Goal: Task Accomplishment & Management: Use online tool/utility

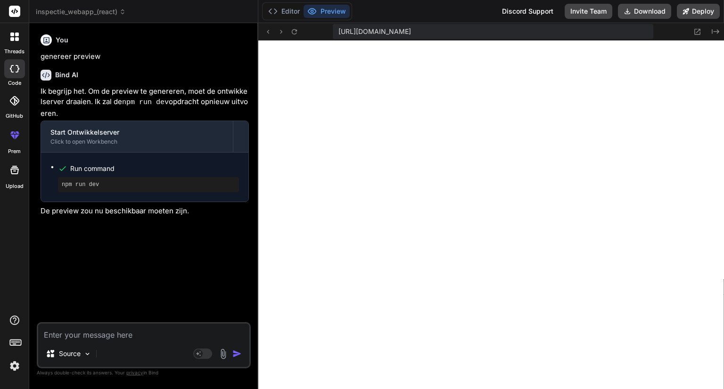
scroll to position [461, 0]
click at [155, 333] on textarea at bounding box center [143, 332] width 211 height 17
paste textarea "[plugin:vite:esbuild] parsing /home/u3uk0f35zsjjbn9cprh6fq9h0p4tm2-wnxx/tsconfi…"
type textarea "[plugin:vite:esbuild] parsing /home/u3uk0f35zsjjbn9cprh6fq9h0p4tm2-wnxx/tsconfi…"
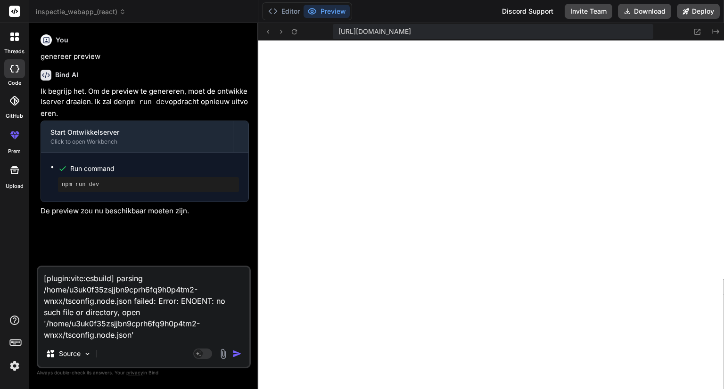
type textarea "x"
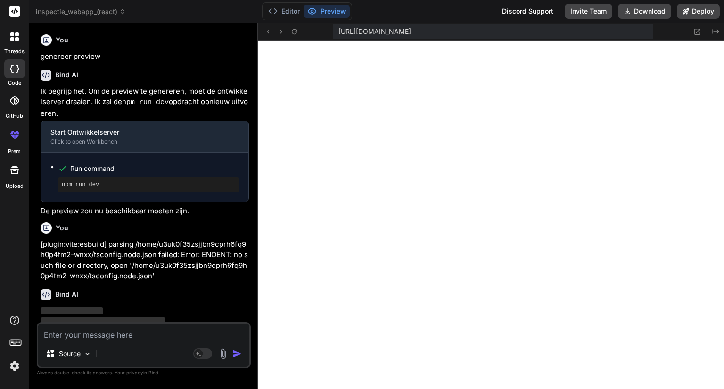
scroll to position [24, 0]
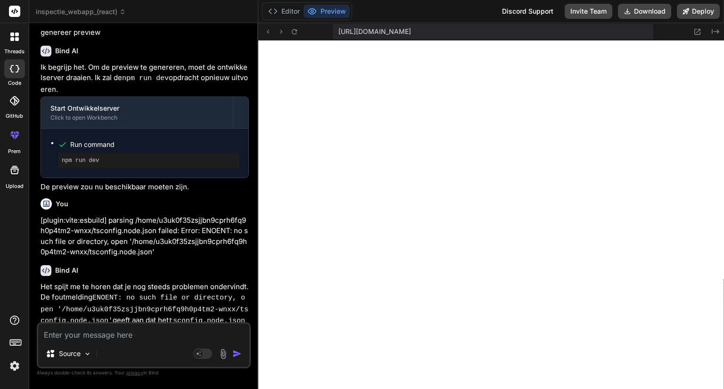
type textarea "x"
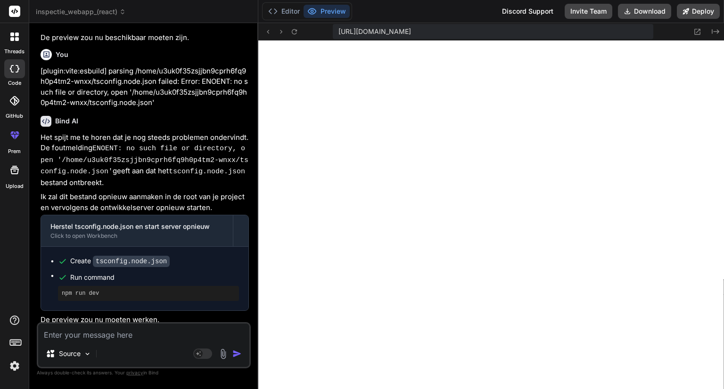
scroll to position [173, 0]
drag, startPoint x: 79, startPoint y: 337, endPoint x: 70, endPoint y: 340, distance: 10.0
click at [79, 338] on textarea at bounding box center [143, 332] width 211 height 17
type textarea "h"
type textarea "x"
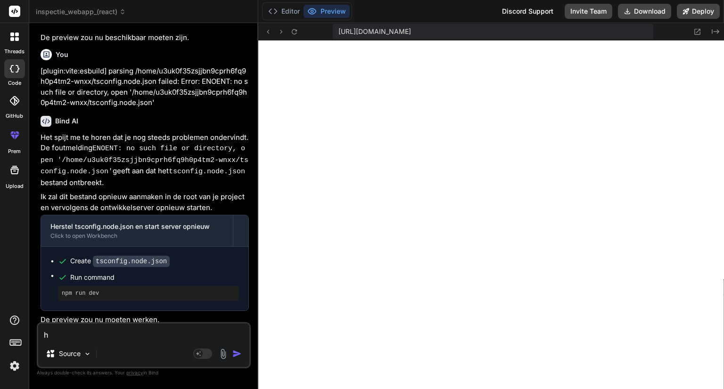
type textarea "he"
type textarea "x"
type textarea "het"
type textarea "x"
type textarea "het"
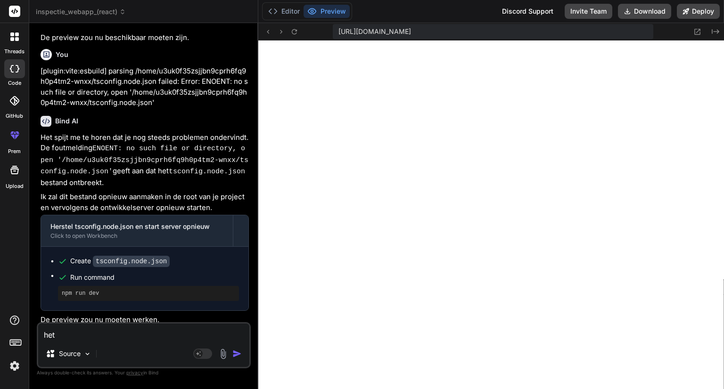
type textarea "x"
type textarea "het w"
type textarea "x"
type textarea "het we"
type textarea "x"
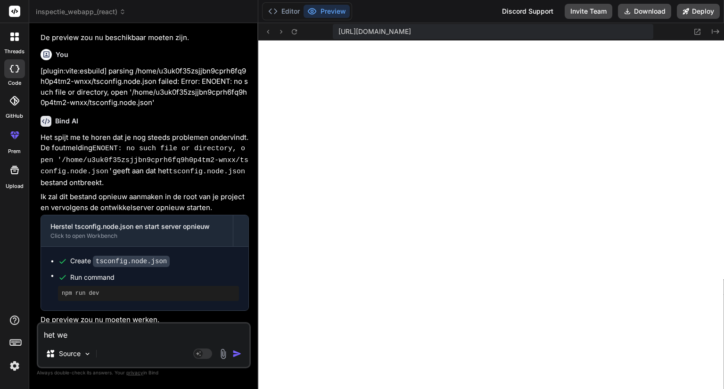
type textarea "het wer"
type textarea "x"
type textarea "het werk"
type textarea "x"
type textarea "het werkt"
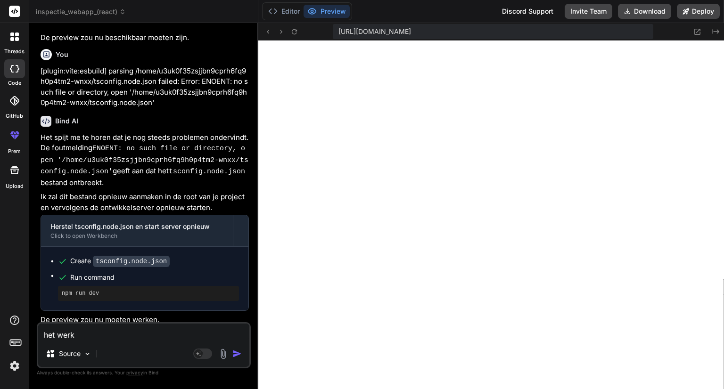
type textarea "x"
type textarea "het werkt"
type textarea "x"
type textarea "het werkt n"
type textarea "x"
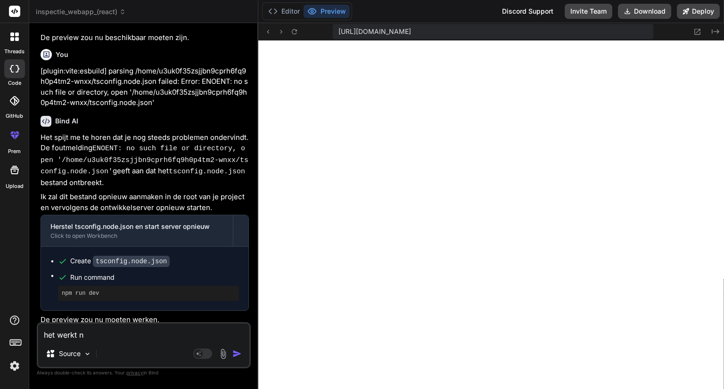
type textarea "het werkt nu"
type textarea "x"
type textarea "het werkt nu."
type textarea "x"
type textarea "het werkt nu."
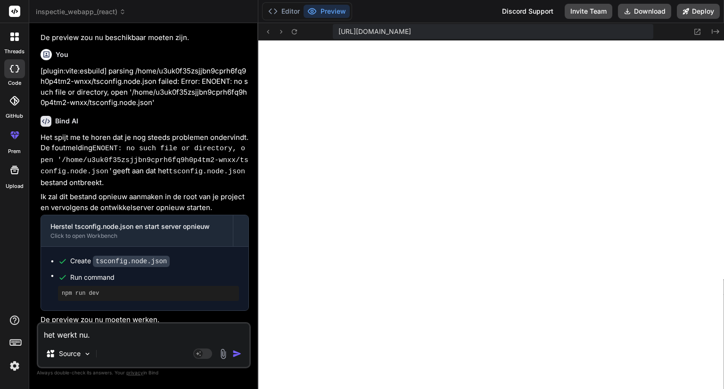
type textarea "x"
type textarea "het werkt nu. A"
type textarea "x"
type textarea "het werkt nu. Al"
type textarea "x"
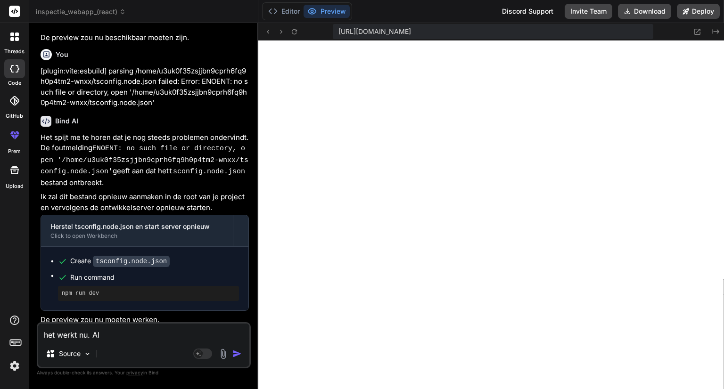
type textarea "het werkt nu. All"
type textarea "x"
type textarea "het werkt nu. Alle"
type textarea "x"
type textarea "het werkt nu. Allee"
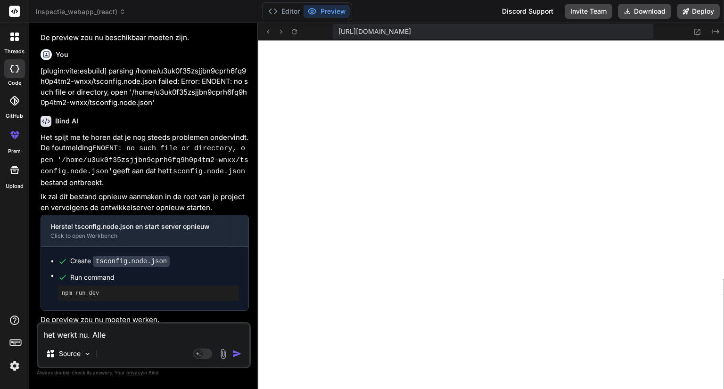
type textarea "x"
type textarea "het werkt nu. Alleen"
type textarea "x"
type textarea "het werkt nu. Alleen"
type textarea "x"
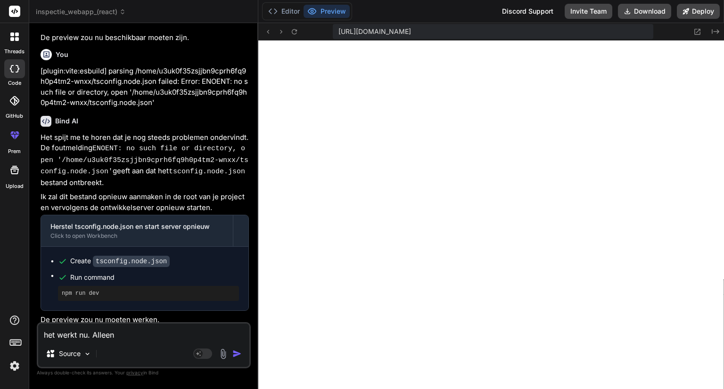
type textarea "het werkt nu. Alleen d"
type textarea "x"
type textarea "het werkt nu. Alleen de"
type textarea "x"
type textarea "het werkt nu. Alleen de"
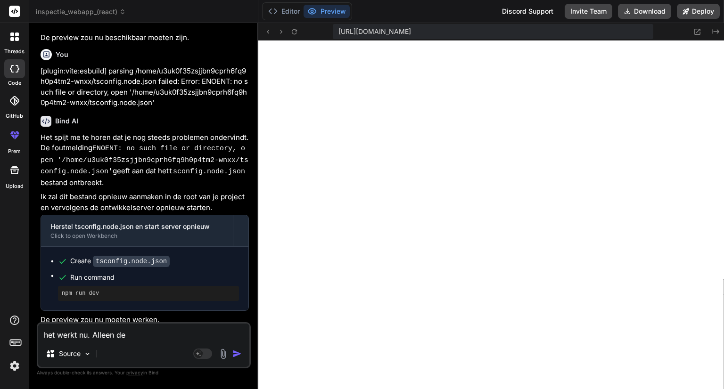
type textarea "x"
type textarea "het werkt nu. Alleen de l"
type textarea "x"
type textarea "het werkt nu. Alleen de la"
type textarea "x"
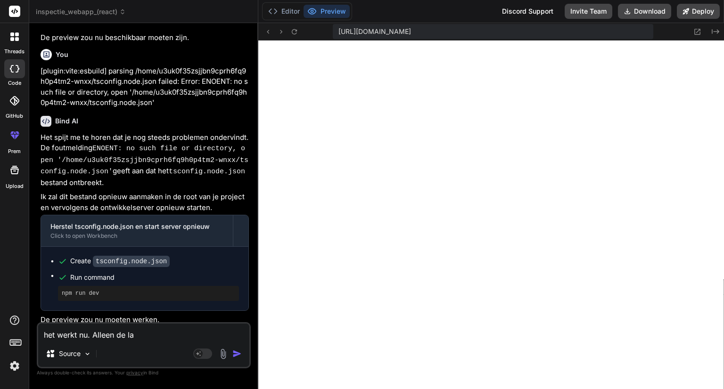
type textarea "het werkt nu. Alleen de lay"
type textarea "x"
type textarea "het werkt nu. Alleen de layo"
type textarea "x"
type textarea "het werkt nu. Alleen de layou"
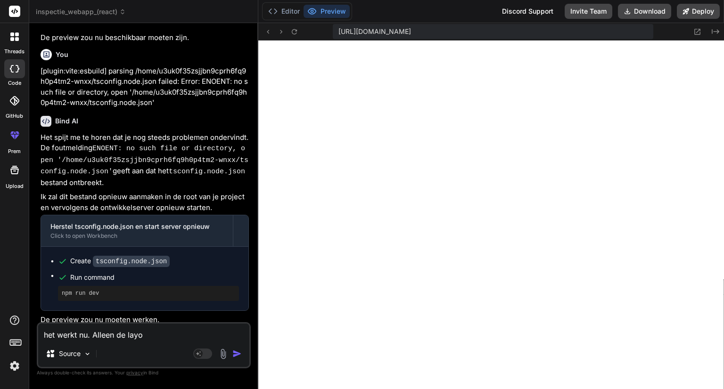
type textarea "x"
type textarea "het werkt nu. Alleen de layout"
type textarea "x"
type textarea "het werkt nu. Alleen de layout"
type textarea "x"
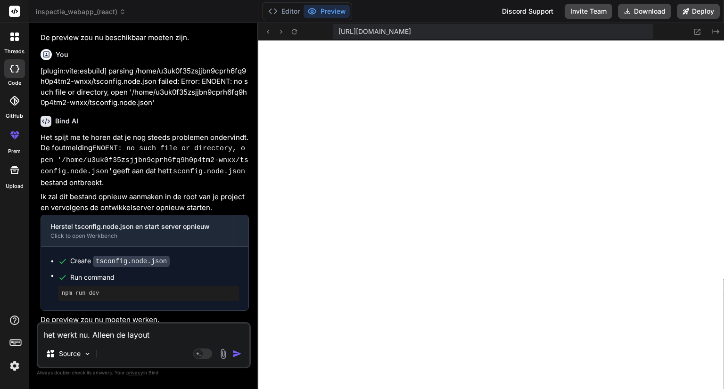
type textarea "het werkt nu. Alleen de layout v"
type textarea "x"
type textarea "het werkt nu. Alleen de layout va"
type textarea "x"
type textarea "het werkt nu. Alleen de layout van"
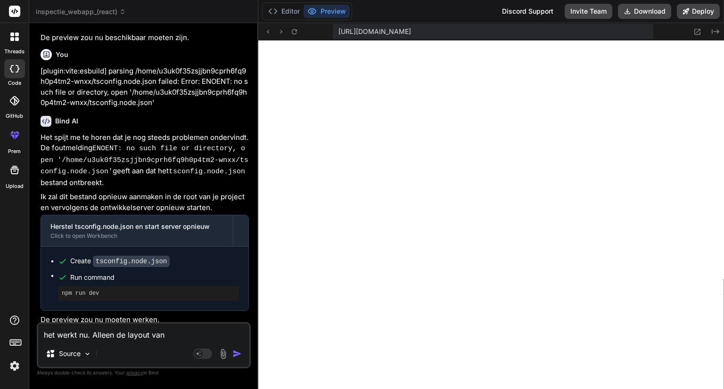
type textarea "x"
type textarea "het werkt nu. Alleen de layout van"
type textarea "x"
type textarea "het werkt nu. Alleen de layout van d"
type textarea "x"
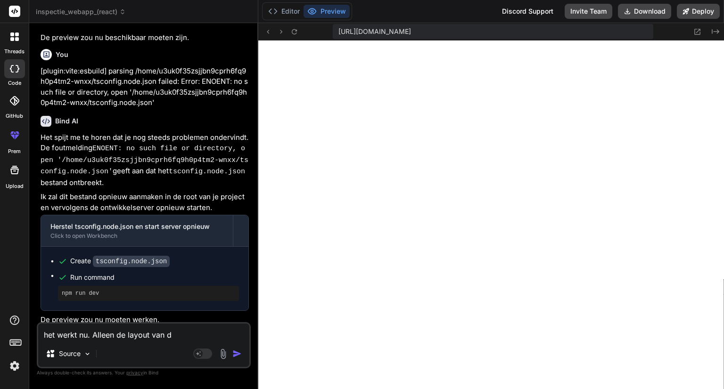
type textarea "het werkt nu. Alleen de layout van de"
type textarea "x"
type textarea "het werkt nu. Alleen de layout van de"
type textarea "x"
click at [183, 334] on textarea "het werkt nu. Alleen de layout van de" at bounding box center [143, 332] width 211 height 17
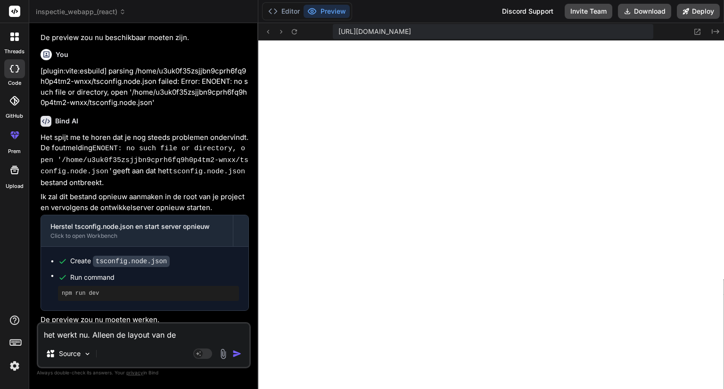
paste textarea "Inspectie Webapp"
type textarea "het werkt nu. Alleen de layout van de Inspectie Webapp"
type textarea "x"
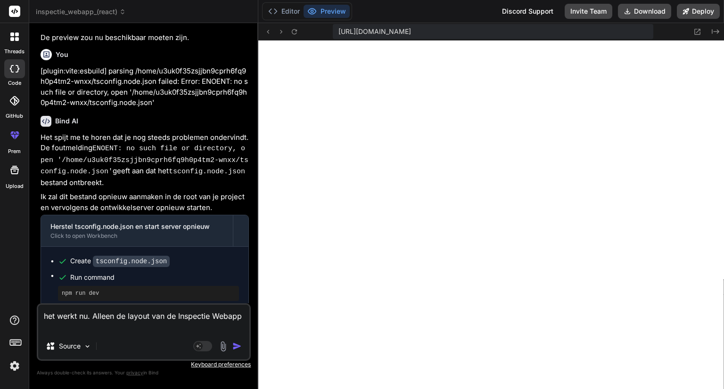
type textarea "het werkt nu. Alleen de layout van de Inspectie Webapp"
type textarea "x"
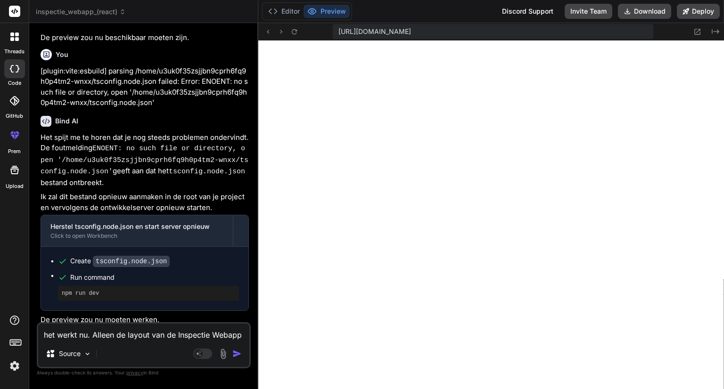
scroll to position [0, 0]
type textarea "het werkt nu. Alleen de layout van de Inspectie Webapp"
type textarea "x"
type textarea "het werkt nu. Alleen de layout van de Inspectie Webapp p"
type textarea "x"
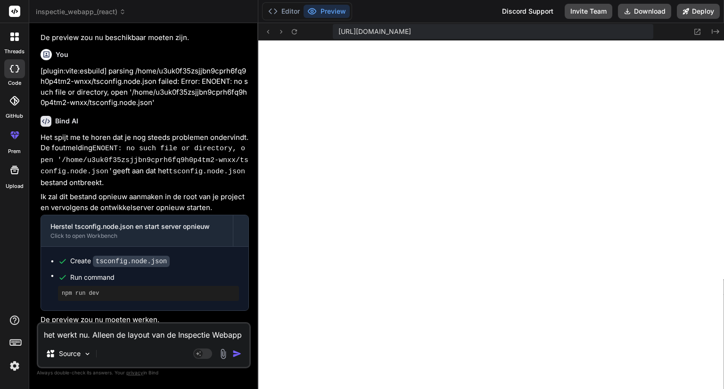
type textarea "het werkt nu. Alleen de layout van de Inspectie Webapp pa"
type textarea "x"
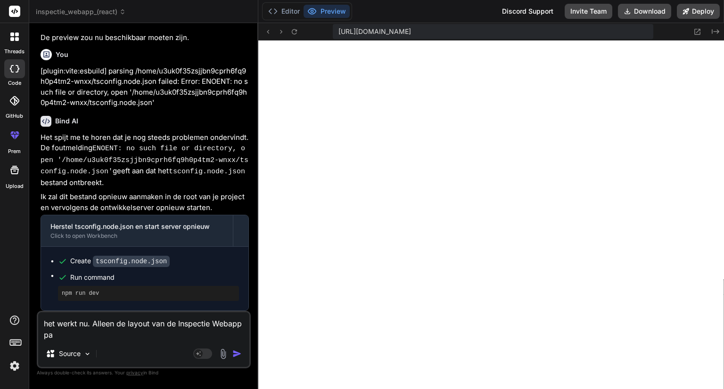
type textarea "het werkt nu. Alleen de layout van de Inspectie Webapp pag"
type textarea "x"
type textarea "het werkt nu. Alleen de layout van de Inspectie Webapp pagi"
type textarea "x"
type textarea "het werkt nu. Alleen de layout van de Inspectie Webapp pagin"
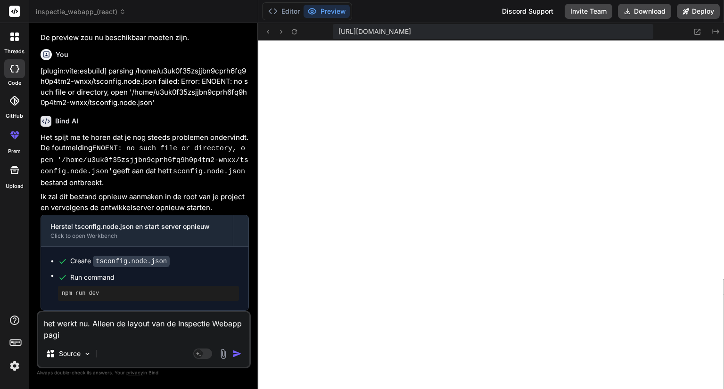
type textarea "x"
type textarea "het werkt nu. Alleen de layout van de Inspectie Webapp pagina"
type textarea "x"
type textarea "het werkt nu. Alleen de layout van de Inspectie Webapp pagina"
type textarea "x"
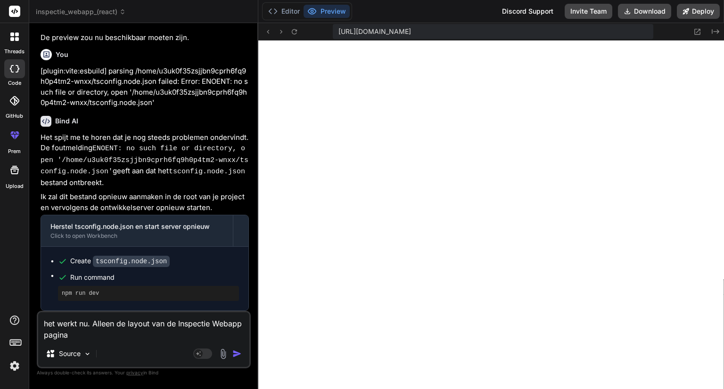
type textarea "het werkt nu. Alleen de layout van de Inspectie Webapp pagina i"
type textarea "x"
type textarea "het werkt nu. Alleen de layout van de Inspectie Webapp pagina is"
type textarea "x"
type textarea "het werkt nu. Alleen de layout van de Inspectie Webapp pagina is"
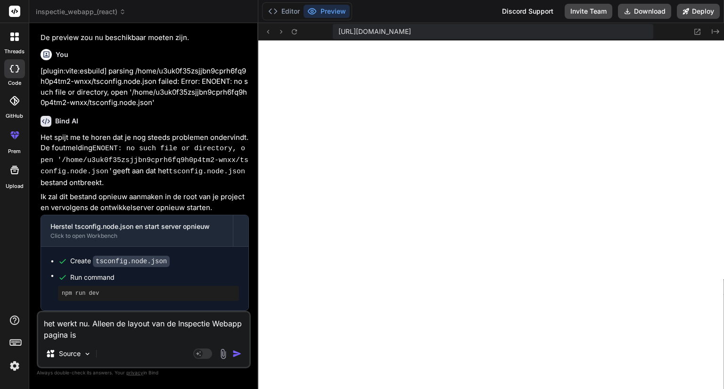
type textarea "x"
type textarea "het werkt nu. Alleen de layout van de Inspectie Webapp pagina is n"
type textarea "x"
type textarea "het werkt nu. Alleen de layout van de Inspectie Webapp pagina is ni"
type textarea "x"
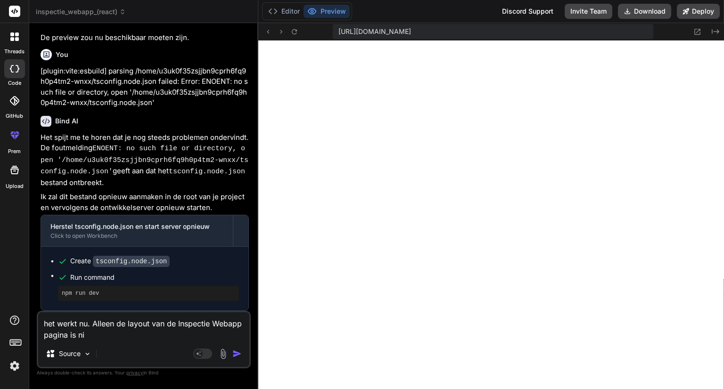
type textarea "het werkt nu. Alleen de layout van de Inspectie Webapp pagina is nie"
type textarea "x"
type textarea "het werkt nu. Alleen de layout van de Inspectie Webapp pagina is niet"
type textarea "x"
type textarea "het werkt nu. Alleen de layout van de Inspectie Webapp pagina is niet"
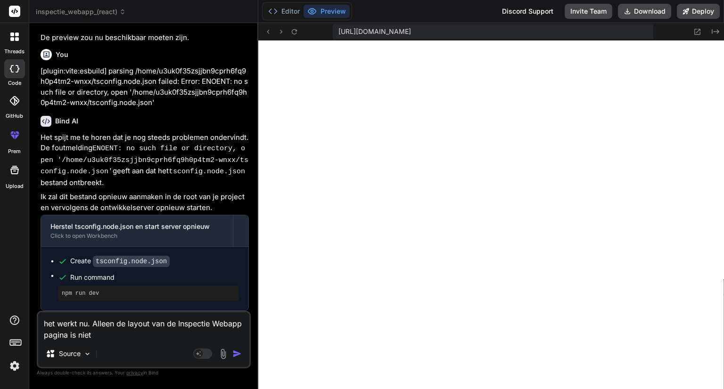
type textarea "x"
type textarea "het werkt nu. Alleen de layout van de Inspectie Webapp pagina is niet g"
type textarea "x"
type textarea "het werkt nu. Alleen de layout van de Inspectie Webapp pagina is niet go"
type textarea "x"
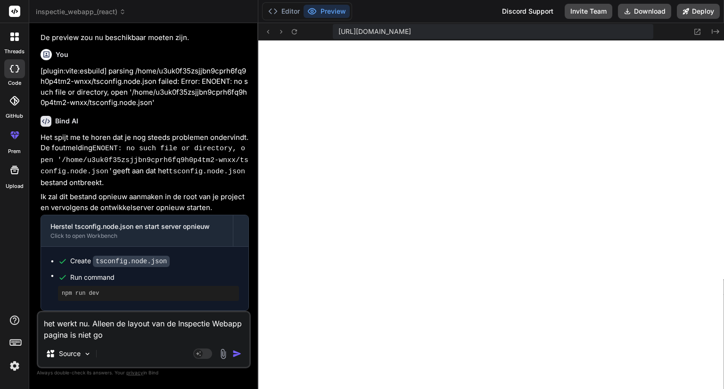
type textarea "het werkt nu. Alleen de layout van de Inspectie Webapp pagina is niet goe"
type textarea "x"
type textarea "het werkt nu. Alleen de layout van de Inspectie Webapp pagina is niet goed"
type textarea "x"
type textarea "het werkt nu. Alleen de layout van de Inspectie Webapp pagina is niet goed."
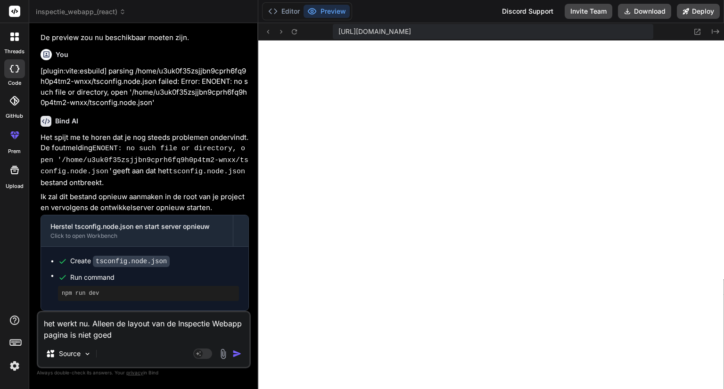
type textarea "x"
type textarea "het werkt nu. Alleen de layout van de Inspectie Webapp pagina is niet goed."
type textarea "x"
click at [149, 339] on textarea "het werkt nu. Alleen de layout van de Inspectie Webapp pagina is niet goed." at bounding box center [143, 326] width 211 height 28
type textarea "het werkt nu. Alleen de layout van de Inspectie Webapp pagina is niet goed. H"
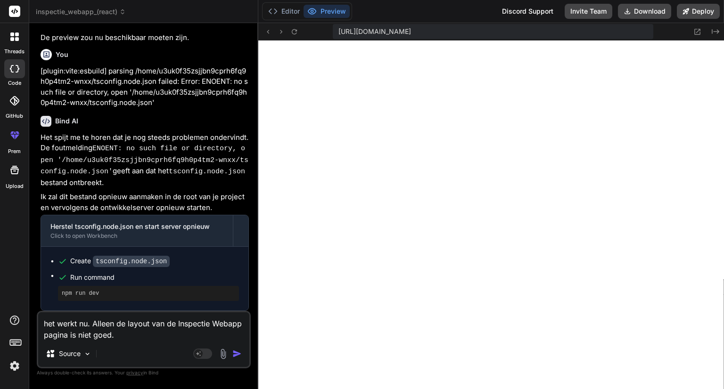
type textarea "x"
type textarea "het werkt nu. Alleen de layout van de Inspectie Webapp pagina is niet goed. He"
type textarea "x"
type textarea "het werkt nu. Alleen de layout van de Inspectie Webapp pagina is niet goed. Het"
type textarea "x"
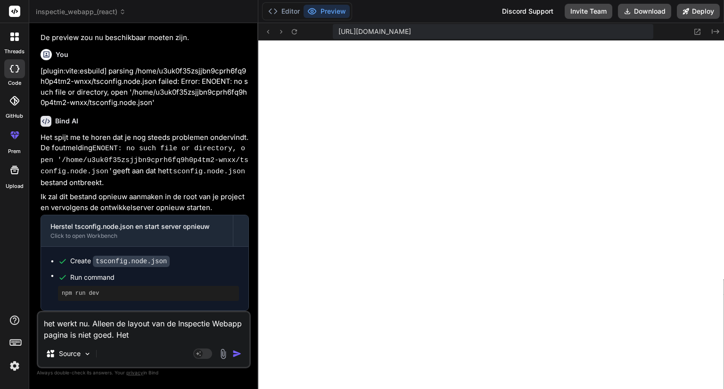
type textarea "het werkt nu. Alleen de layout van de Inspectie Webapp pagina is niet goed. Het"
type textarea "x"
type textarea "het werkt nu. Alleen de layout van de Inspectie Webapp pagina is niet goed. Het…"
type textarea "x"
type textarea "het werkt nu. Alleen de layout van de Inspectie Webapp pagina is niet goed. Het…"
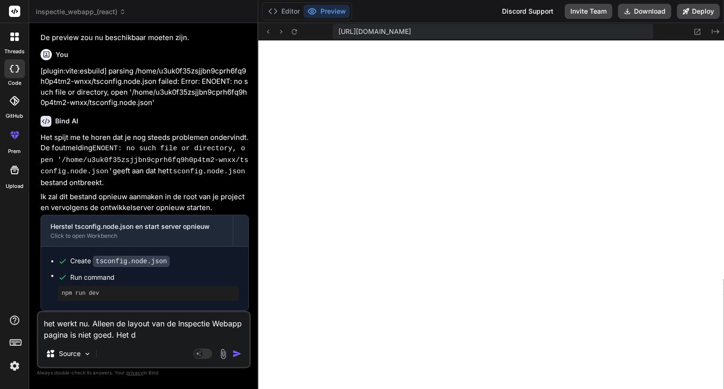
type textarea "x"
type textarea "het werkt nu. Alleen de layout van de Inspectie Webapp pagina is niet goed. Het…"
type textarea "x"
type textarea "het werkt nu. Alleen de layout van de Inspectie Webapp pagina is niet goed. Het…"
type textarea "x"
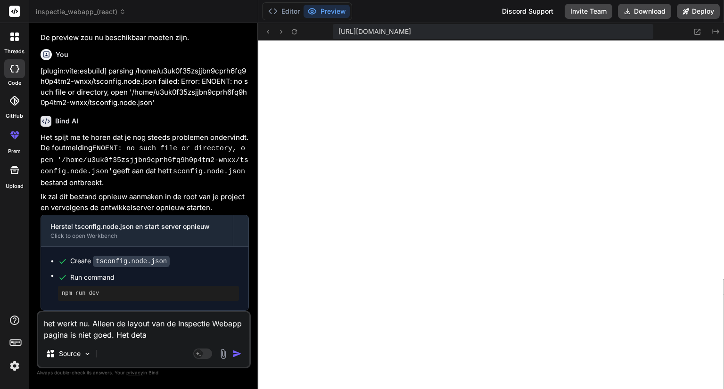
type textarea "het werkt nu. Alleen de layout van de Inspectie Webapp pagina is niet goed. Het…"
type textarea "x"
type textarea "het werkt nu. Alleen de layout van de Inspectie Webapp pagina is niet goed. Het…"
type textarea "x"
type textarea "het werkt nu. Alleen de layout van de Inspectie Webapp pagina is niet goed. Het…"
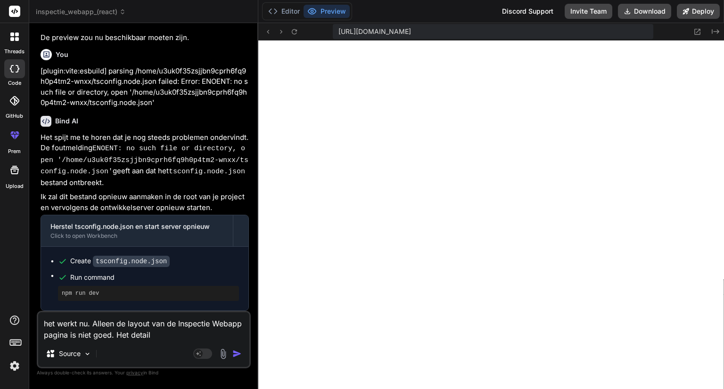
type textarea "x"
type textarea "het werkt nu. Alleen de layout van de Inspectie Webapp pagina is niet goed. Het…"
type textarea "x"
type textarea "het werkt nu. Alleen de layout van de Inspectie Webapp pagina is niet goed. Het…"
type textarea "x"
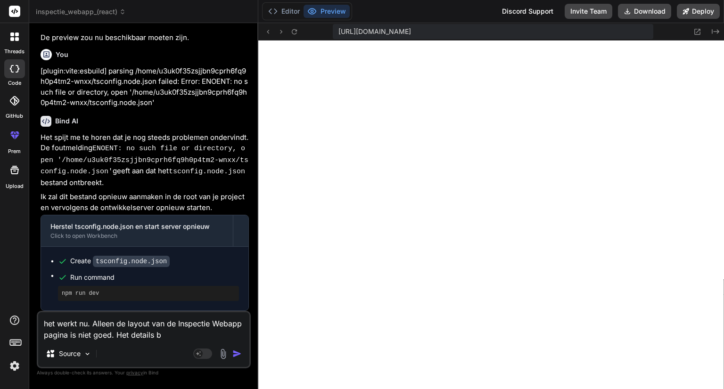
type textarea "het werkt nu. Alleen de layout van de Inspectie Webapp pagina is niet goed. Het…"
type textarea "x"
type textarea "het werkt nu. Alleen de layout van de Inspectie Webapp pagina is niet goed. Het…"
type textarea "x"
type textarea "het werkt nu. Alleen de layout van de Inspectie Webapp pagina is niet goed. Het…"
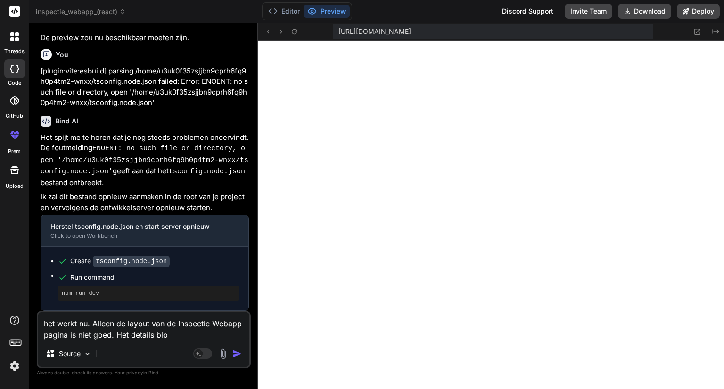
type textarea "x"
click at [120, 335] on textarea "het werkt nu. Alleen de layout van de Inspectie Webapp pagina is niet goed. Het…" at bounding box center [143, 326] width 211 height 28
type textarea "het werkt nu. Alleen de layout van de Inspectie Webapp pagina is niet goed. dde…"
type textarea "x"
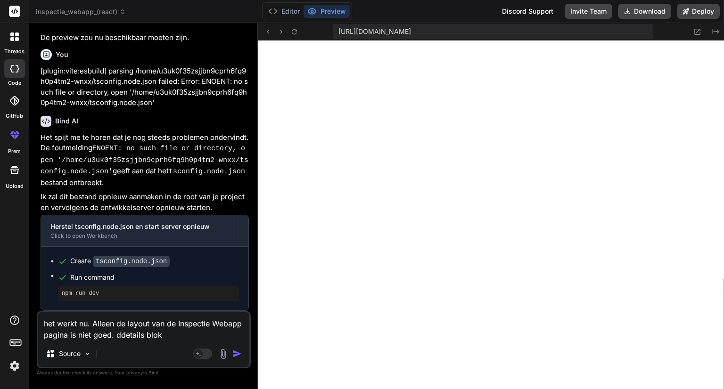
type textarea "het werkt nu. Alleen de layout van de Inspectie Webapp pagina is niet goed. ded…"
type textarea "x"
type textarea "het werkt nu. Alleen de layout van de Inspectie Webapp pagina is niet goed. de …"
type textarea "x"
type textarea "het werkt nu. Alleen de layout van de Inspectie Webapp pagina is niet goed. de …"
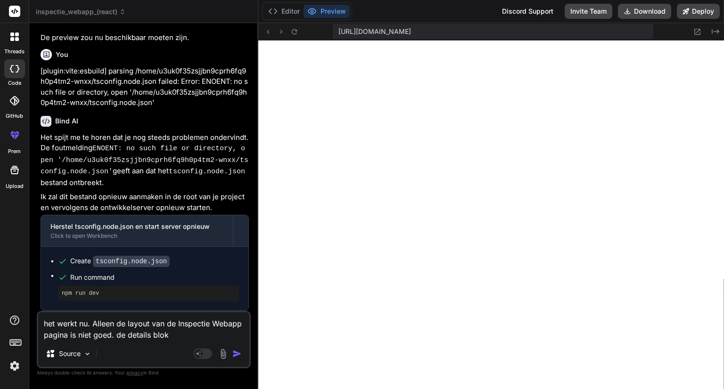
type textarea "x"
type textarea "het werkt nu. Alleen de layout van de Inspectie Webapp pagina is niet goed. de …"
type textarea "x"
type textarea "het werkt nu. Alleen de layout van de Inspectie Webapp pagina is niet goed. de …"
type textarea "x"
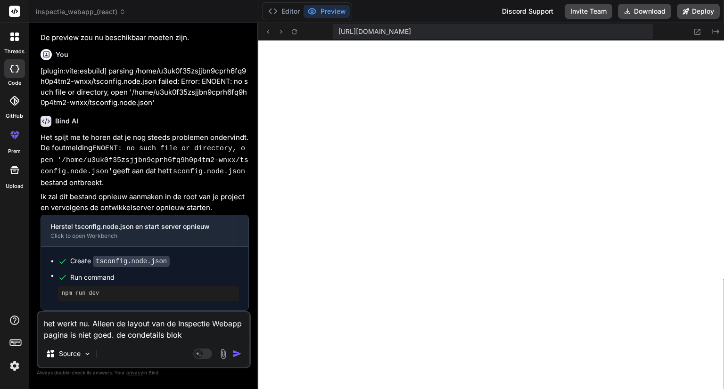
type textarea "het werkt nu. Alleen de layout van de Inspectie Webapp pagina is niet goed. de …"
type textarea "x"
type textarea "het werkt nu. Alleen de layout van de Inspectie Webapp pagina is niet goed. de …"
type textarea "x"
type textarea "het werkt nu. Alleen de layout van de Inspectie Webapp pagina is niet goed. de …"
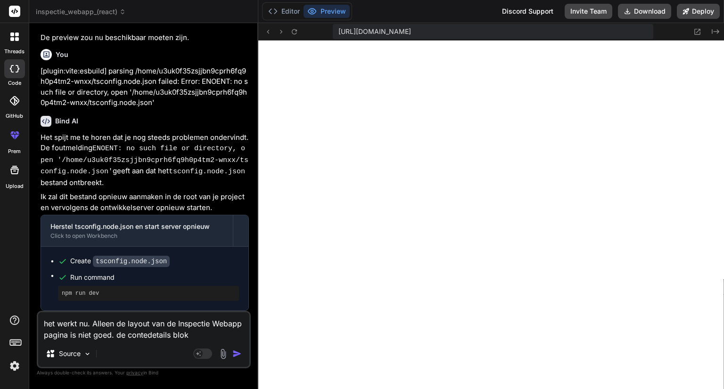
type textarea "x"
type textarea "het werkt nu. Alleen de layout van de Inspectie Webapp pagina is niet goed. de …"
type textarea "x"
type textarea "het werkt nu. Alleen de layout van de Inspectie Webapp pagina is niet goed. de …"
type textarea "x"
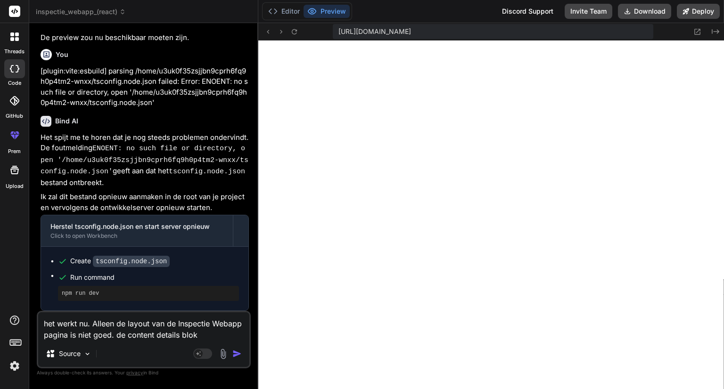
type textarea "het werkt nu. Alleen de layout van de Inspectie Webapp pagina is niet goed. de …"
type textarea "x"
type textarea "het werkt nu. Alleen de layout van de Inspectie Webapp pagina is niet goed. de …"
type textarea "x"
type textarea "het werkt nu. Alleen de layout van de Inspectie Webapp pagina is niet goed. de …"
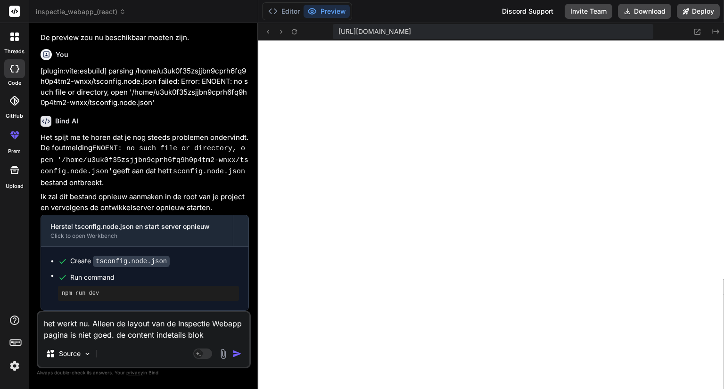
type textarea "x"
type textarea "het werkt nu. Alleen de layout van de Inspectie Webapp pagina is niet goed. de …"
type textarea "x"
type textarea "het werkt nu. Alleen de layout van de Inspectie Webapp pagina is niet goed. de …"
type textarea "x"
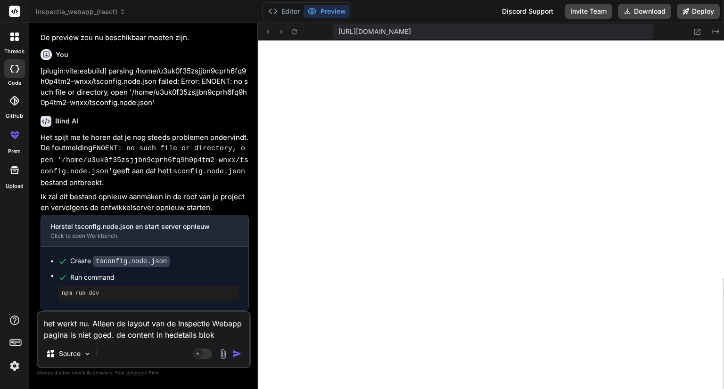
type textarea "het werkt nu. Alleen de layout van de Inspectie Webapp pagina is niet goed. de …"
type textarea "x"
type textarea "het werkt nu. Alleen de layout van de Inspectie Webapp pagina is niet goed. de …"
type textarea "x"
click at [228, 335] on textarea "het werkt nu. Alleen de layout van de Inspectie Webapp pagina is niet goed. de …" at bounding box center [143, 326] width 211 height 28
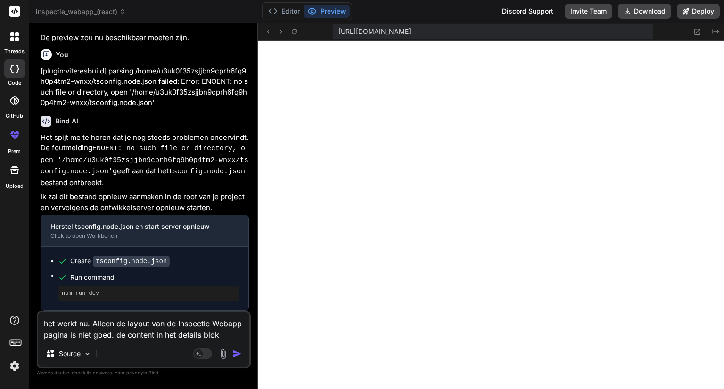
type textarea "het werkt nu. Alleen de layout van de Inspectie Webapp pagina is niet goed. de …"
type textarea "x"
type textarea "het werkt nu. Alleen de layout van de Inspectie Webapp pagina is niet goed. de …"
type textarea "x"
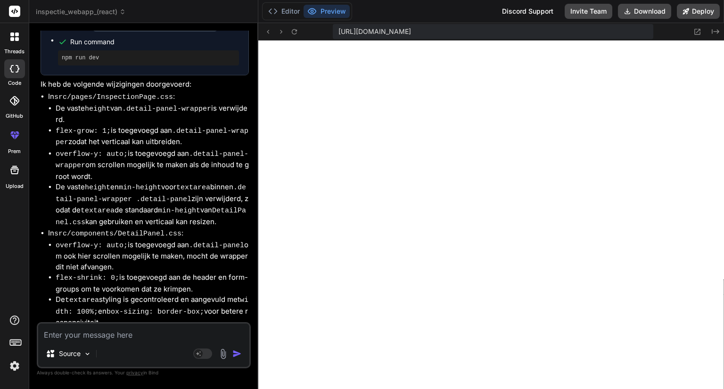
scroll to position [717, 0]
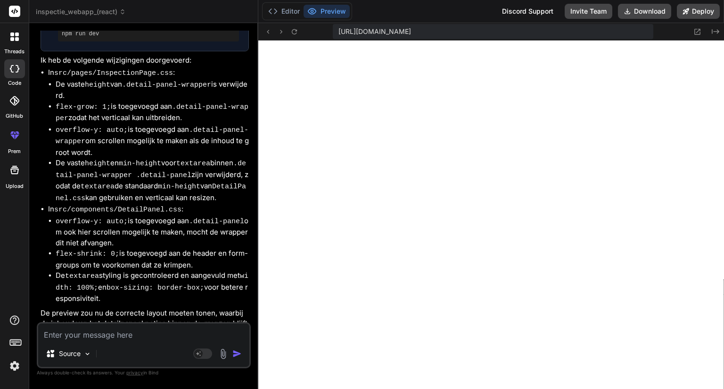
click at [92, 338] on textarea at bounding box center [143, 332] width 211 height 17
click at [90, 355] on img at bounding box center [87, 354] width 8 height 8
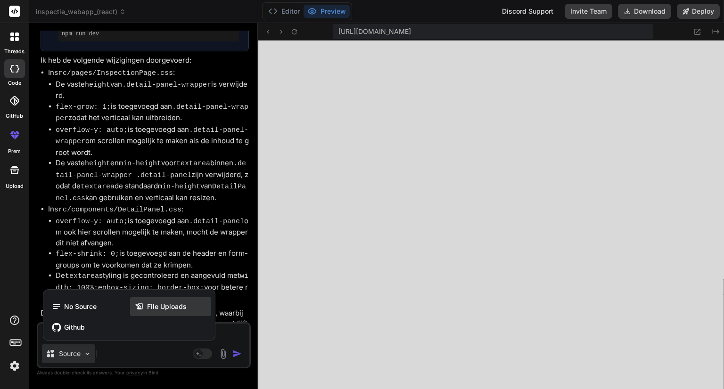
click at [151, 308] on span "File Uploads" at bounding box center [167, 306] width 40 height 9
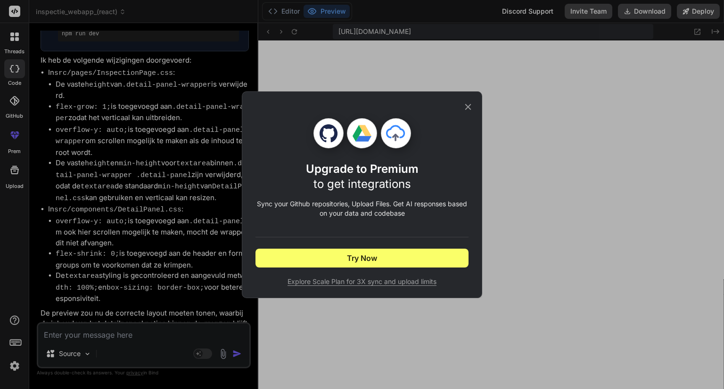
click at [467, 107] on icon at bounding box center [468, 107] width 6 height 6
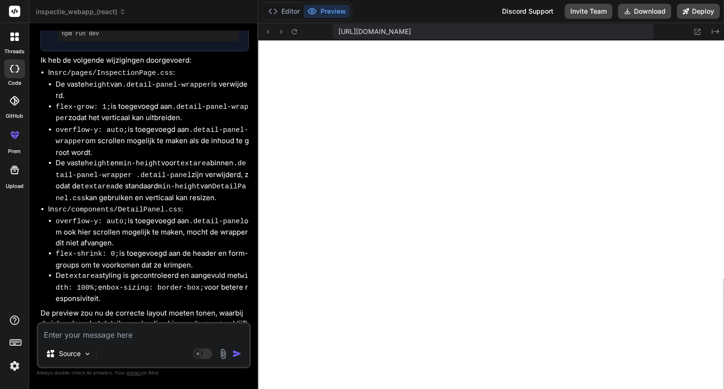
click at [70, 339] on textarea at bounding box center [143, 332] width 211 height 17
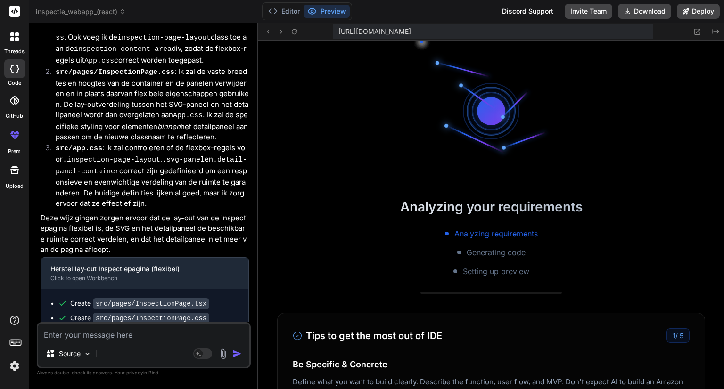
scroll to position [905, 0]
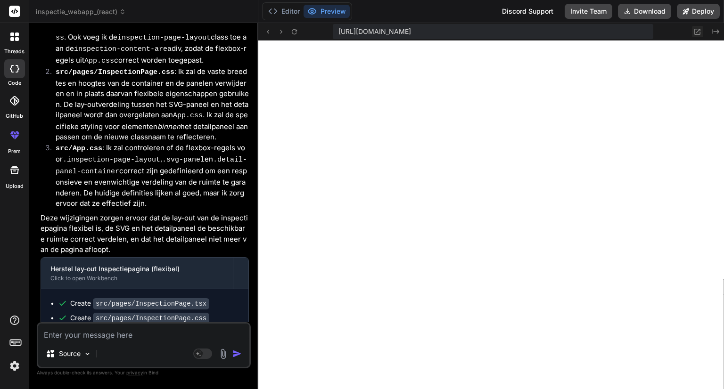
click at [698, 29] on icon at bounding box center [697, 32] width 8 height 8
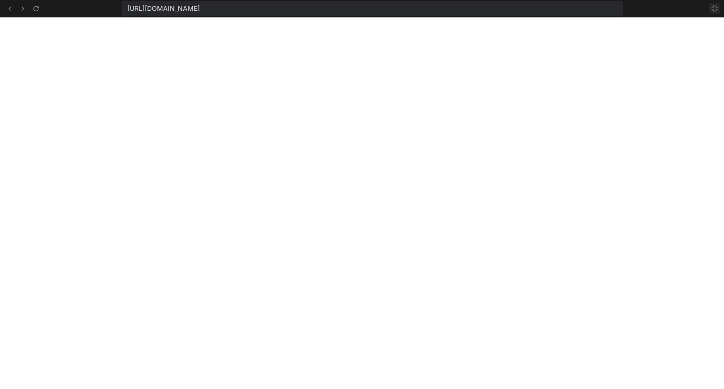
click at [713, 7] on icon at bounding box center [714, 9] width 8 height 8
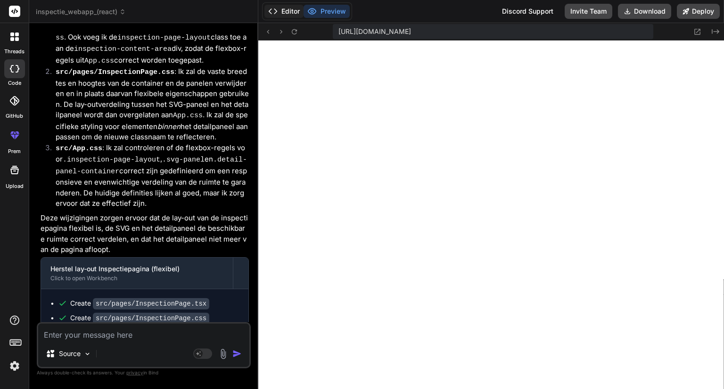
click at [285, 13] on button "Editor" at bounding box center [283, 11] width 39 height 13
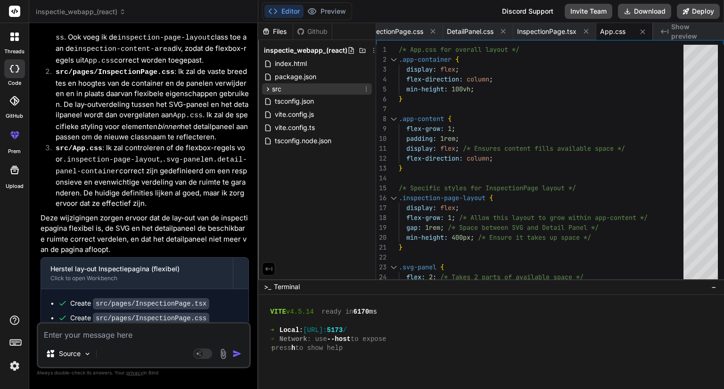
click at [266, 87] on icon at bounding box center [268, 89] width 8 height 8
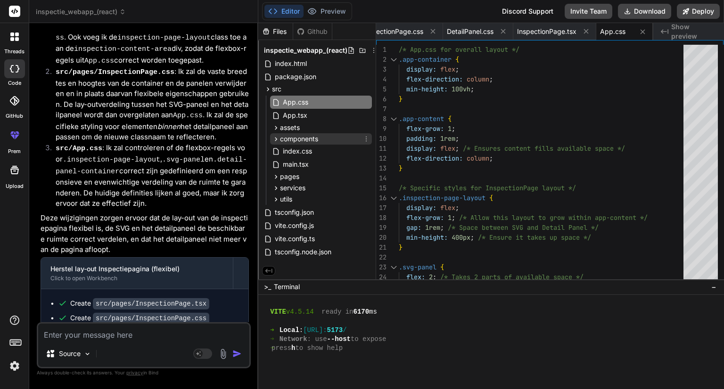
click at [277, 138] on icon at bounding box center [276, 139] width 8 height 8
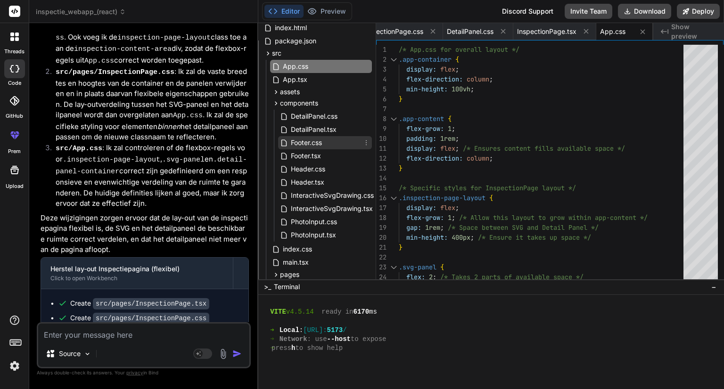
scroll to position [94, 0]
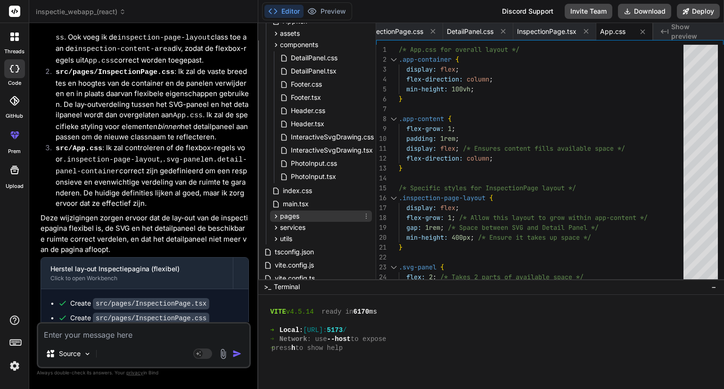
click at [276, 217] on icon at bounding box center [276, 216] width 2 height 4
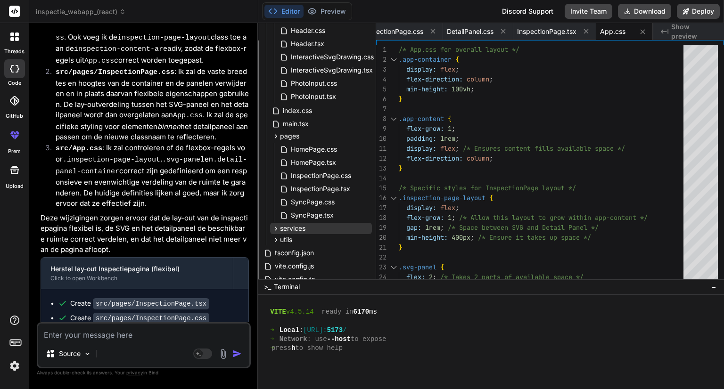
scroll to position [188, 0]
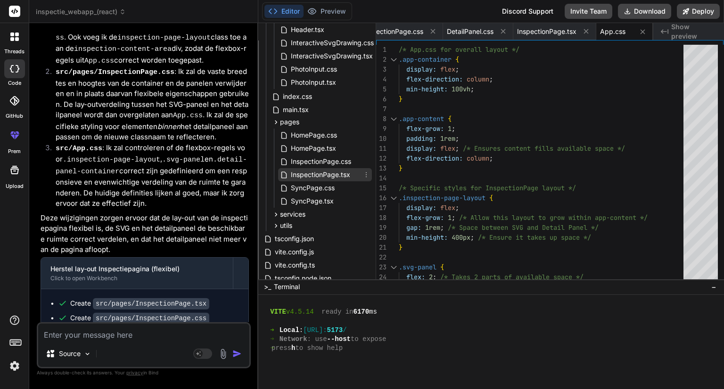
click at [318, 178] on span "InspectionPage.tsx" at bounding box center [320, 174] width 61 height 11
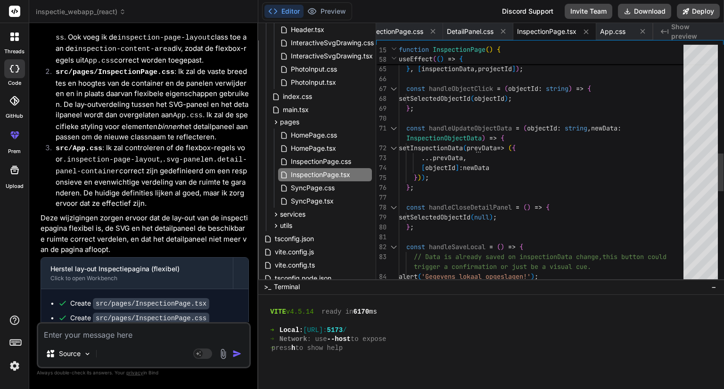
click at [454, 92] on div "setInspectedObjects ( count ) ; } } , [ inspectionData , projectId ] ) ; const …" at bounding box center [544, 114] width 290 height 1504
click at [455, 89] on div "setInspectedObjects ( count ) ; } } , [ inspectionData , projectId ] ) ; const …" at bounding box center [544, 114] width 290 height 1504
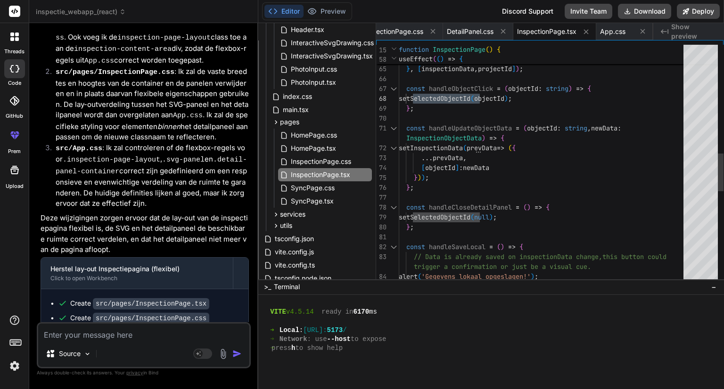
click at [455, 86] on div "setInspectedObjects ( count ) ; } } , [ inspectionData , projectId ] ) ; const …" at bounding box center [544, 114] width 290 height 1504
click at [455, 87] on div "setInspectedObjects ( count ) ; } } , [ inspectionData , projectId ] ) ; const …" at bounding box center [544, 114] width 290 height 1504
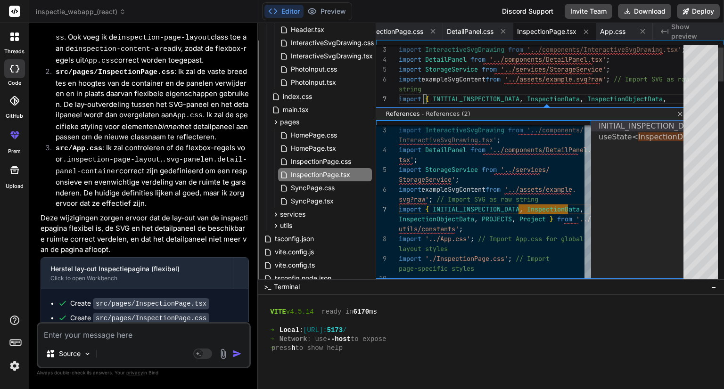
click at [678, 115] on link "Close" at bounding box center [679, 114] width 8 height 8
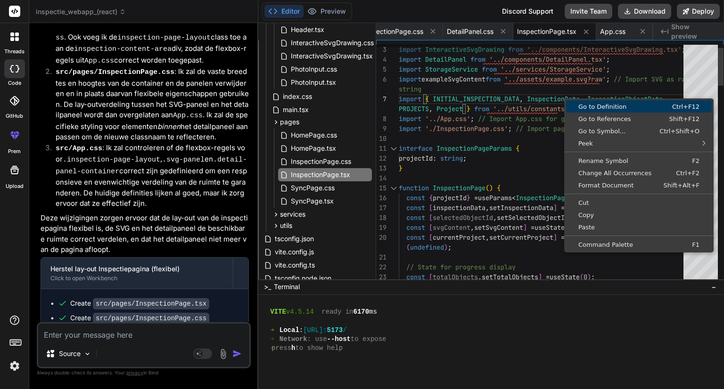
click at [584, 106] on span "Go to Definition" at bounding box center [606, 107] width 80 height 6
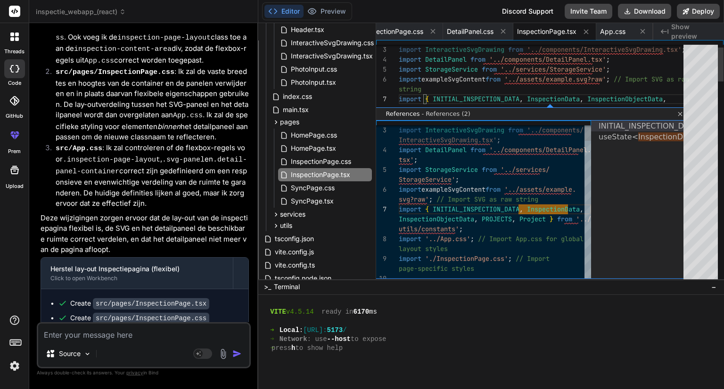
scroll to position [83, 0]
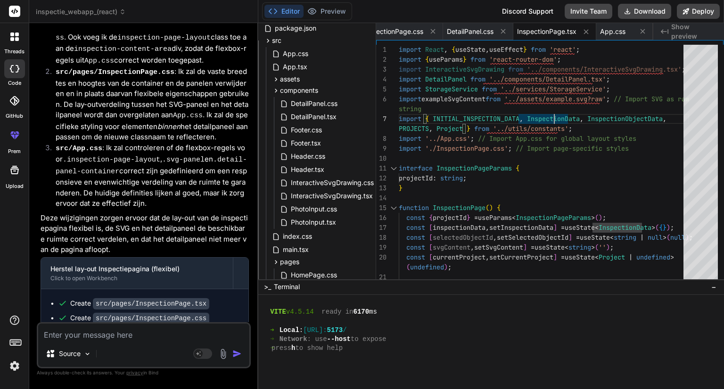
scroll to position [141, 0]
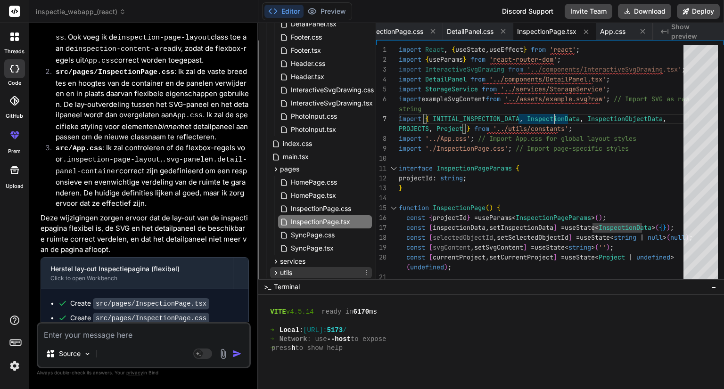
click at [278, 272] on icon at bounding box center [276, 273] width 8 height 8
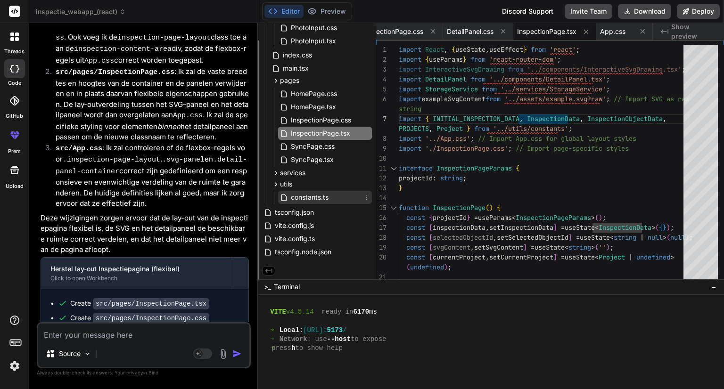
click at [294, 194] on span "constants.ts" at bounding box center [310, 197] width 40 height 11
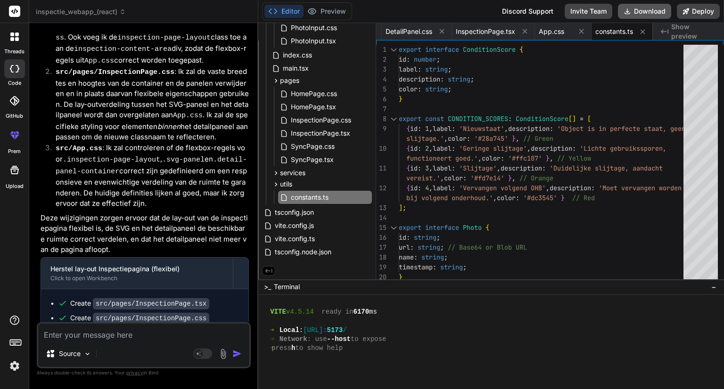
click at [640, 10] on button "Download" at bounding box center [644, 11] width 53 height 15
